Goal: Task Accomplishment & Management: Manage account settings

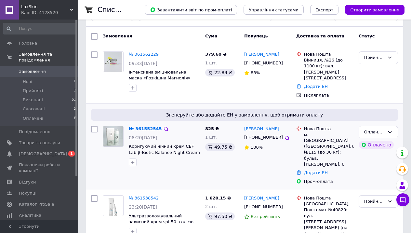
scroll to position [107, 0]
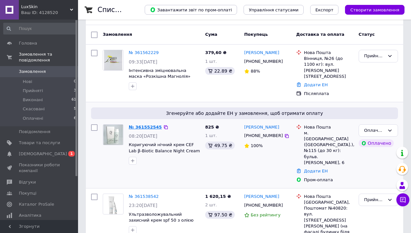
click at [134, 125] on link "№ 361552545" at bounding box center [145, 127] width 33 height 5
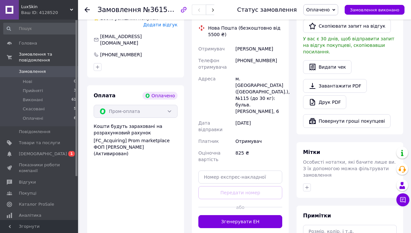
scroll to position [397, 0]
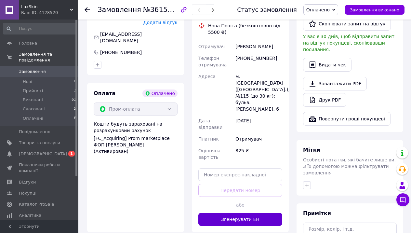
click at [214, 213] on button "Згенерувати ЕН" at bounding box center [240, 219] width 84 height 13
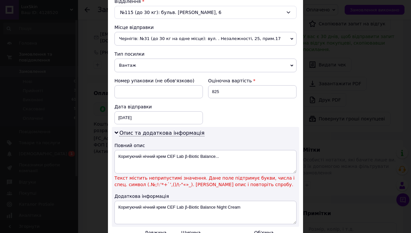
scroll to position [216, 0]
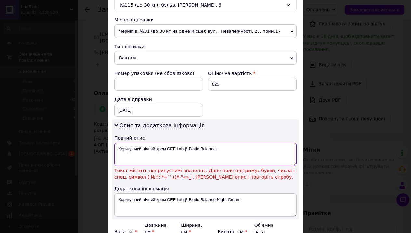
drag, startPoint x: 184, startPoint y: 148, endPoint x: 226, endPoint y: 149, distance: 42.0
click at [226, 149] on textarea "Коригуючий нічний крем CEF Lab β-Biotic Balance..." at bounding box center [205, 153] width 182 height 23
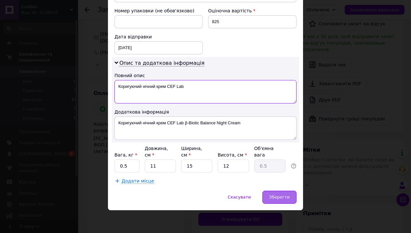
scroll to position [278, 0]
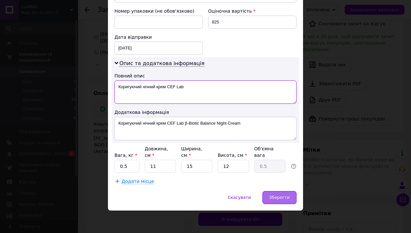
type textarea "Коригуючий нічний крем CEF Lab"
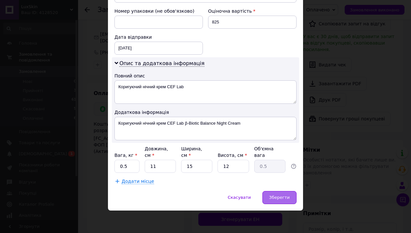
click at [287, 201] on div "Зберегти" at bounding box center [279, 197] width 34 height 13
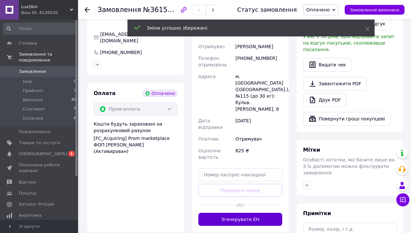
click at [211, 213] on button "Згенерувати ЕН" at bounding box center [240, 219] width 84 height 13
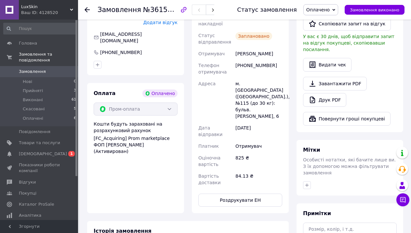
click at [87, 9] on use at bounding box center [87, 9] width 5 height 5
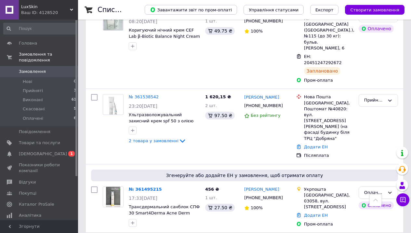
scroll to position [222, 0]
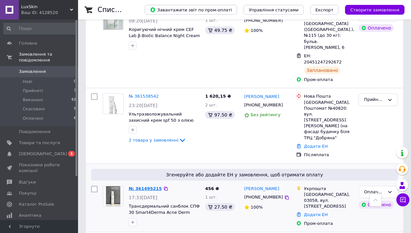
click at [151, 186] on link "№ 361495215" at bounding box center [145, 188] width 33 height 5
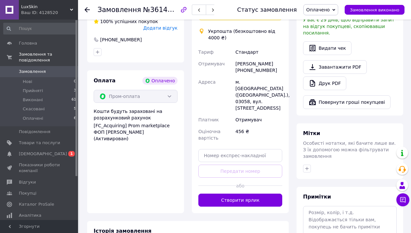
scroll to position [442, 0]
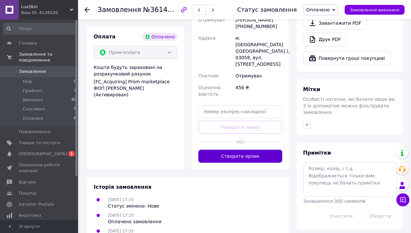
click at [250, 150] on button "Створити ярлик" at bounding box center [240, 156] width 84 height 13
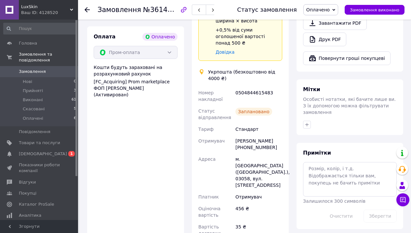
click at [86, 10] on use at bounding box center [87, 9] width 5 height 5
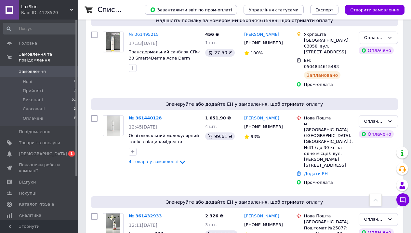
scroll to position [379, 0]
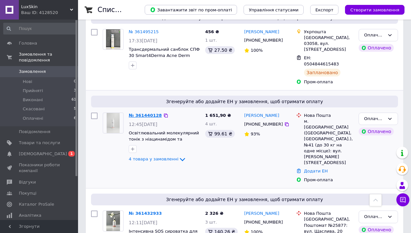
click at [144, 113] on link "№ 361440128" at bounding box center [145, 115] width 33 height 5
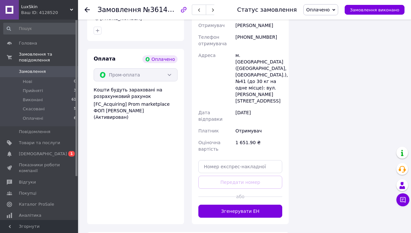
scroll to position [721, 0]
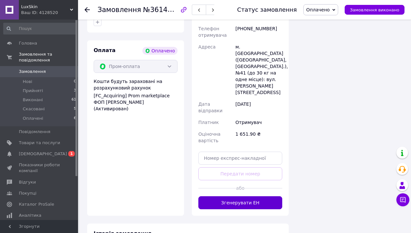
click at [230, 196] on button "Згенерувати ЕН" at bounding box center [240, 202] width 84 height 13
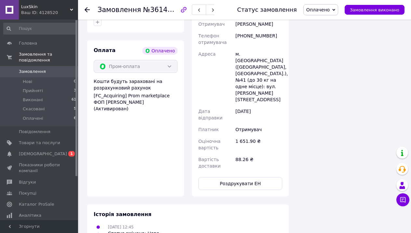
click at [87, 8] on icon at bounding box center [87, 9] width 5 height 5
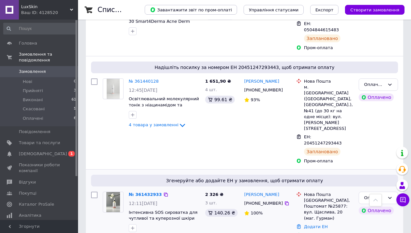
scroll to position [416, 0]
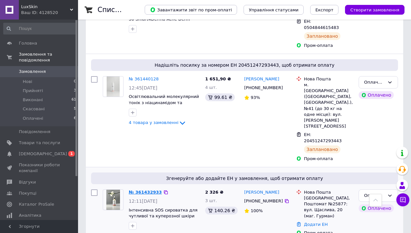
click at [147, 190] on link "№ 361432933" at bounding box center [145, 192] width 33 height 5
